Goal: Task Accomplishment & Management: Manage account settings

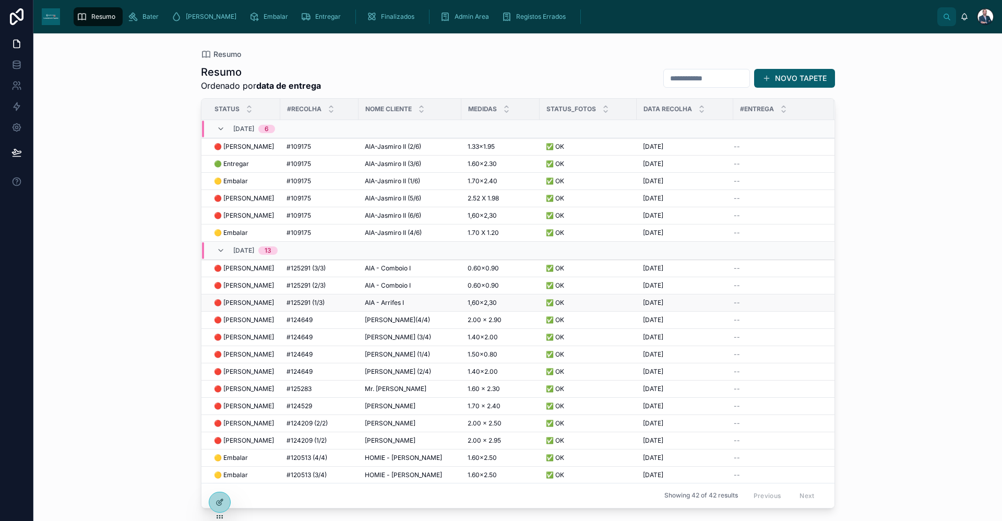
scroll to position [52, 0]
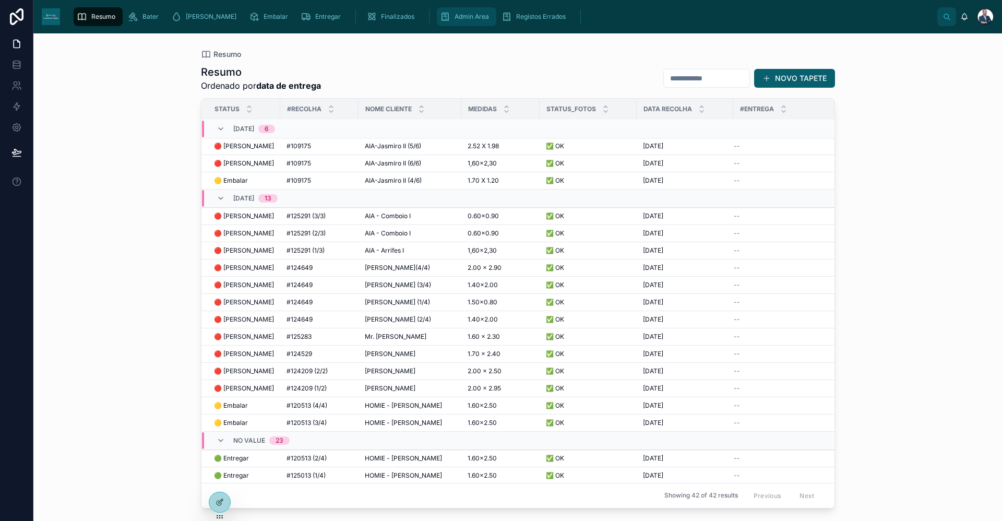
click at [454, 19] on span "Admin Area" at bounding box center [471, 17] width 34 height 8
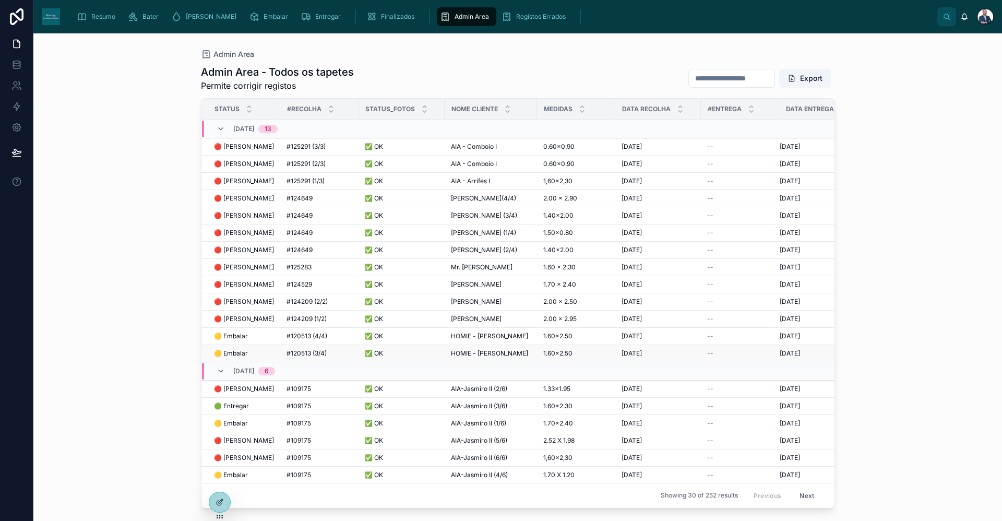
click at [484, 351] on span "HOMIE - [PERSON_NAME]" at bounding box center [489, 353] width 77 height 8
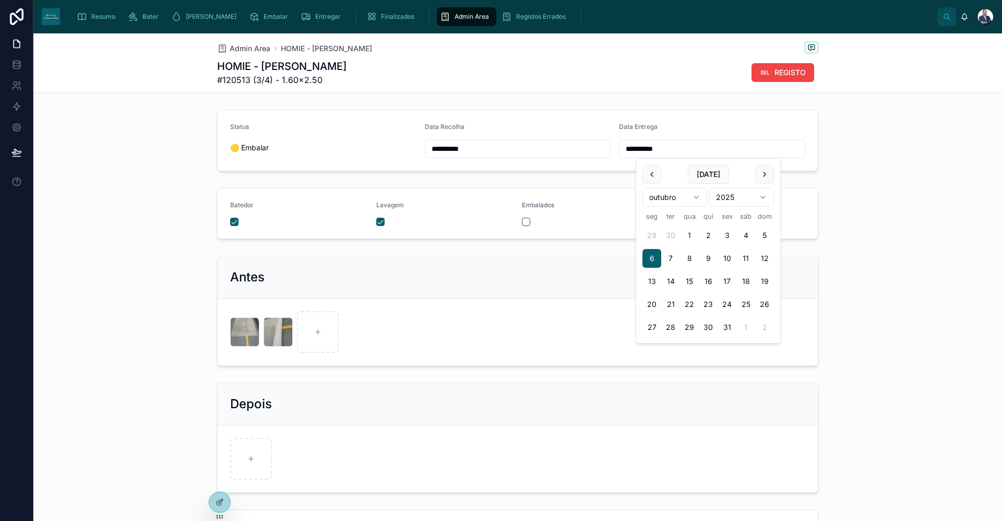
drag, startPoint x: 567, startPoint y: 143, endPoint x: 527, endPoint y: 138, distance: 39.5
click at [484, 142] on form "**********" at bounding box center [518, 140] width 600 height 61
click at [454, 12] on div "Admin Area" at bounding box center [466, 16] width 53 height 17
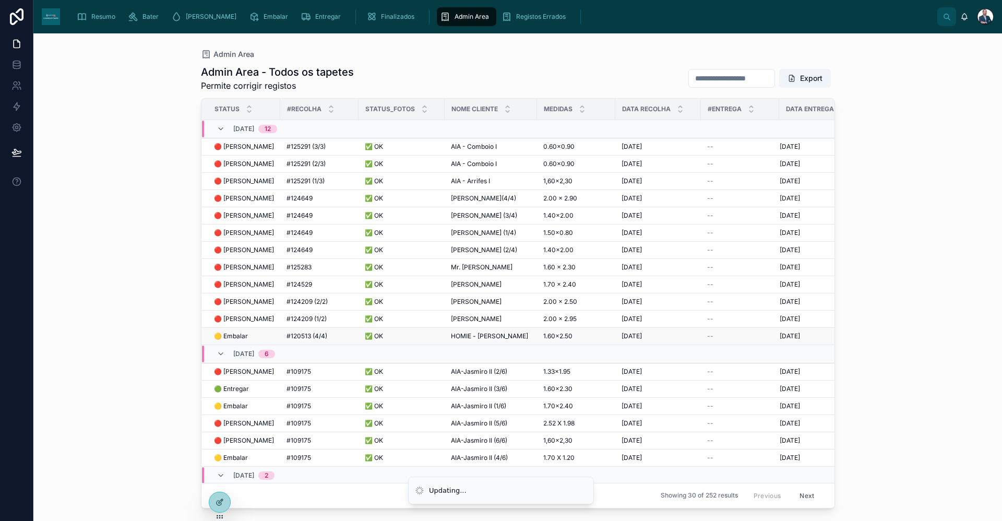
click at [484, 333] on span "HOMIE - [PERSON_NAME]" at bounding box center [489, 336] width 77 height 8
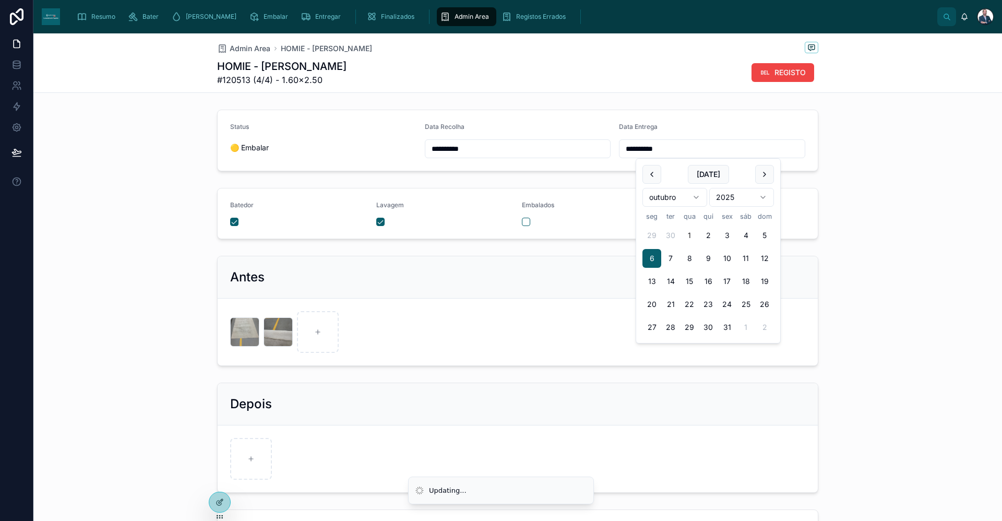
drag, startPoint x: 512, startPoint y: 154, endPoint x: 472, endPoint y: 156, distance: 40.2
click at [470, 156] on form "**********" at bounding box center [518, 140] width 600 height 61
click at [454, 18] on span "Admin Area" at bounding box center [471, 17] width 34 height 8
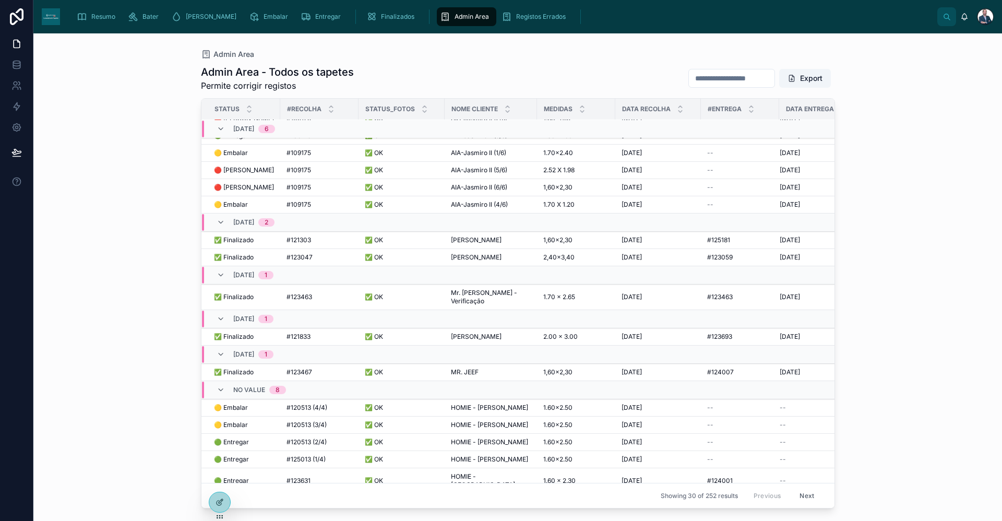
scroll to position [275, 0]
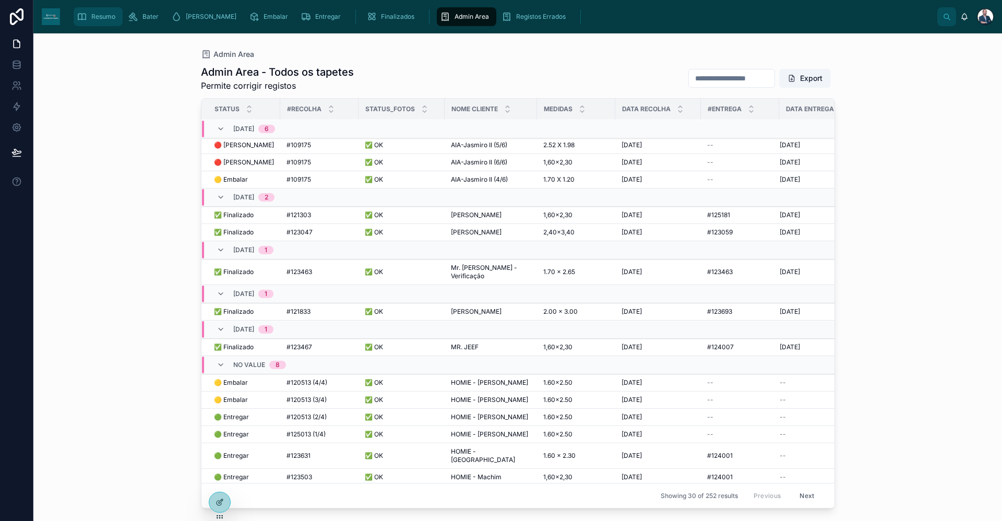
click at [109, 25] on div "Resumo" at bounding box center [98, 16] width 43 height 17
